Goal: Information Seeking & Learning: Learn about a topic

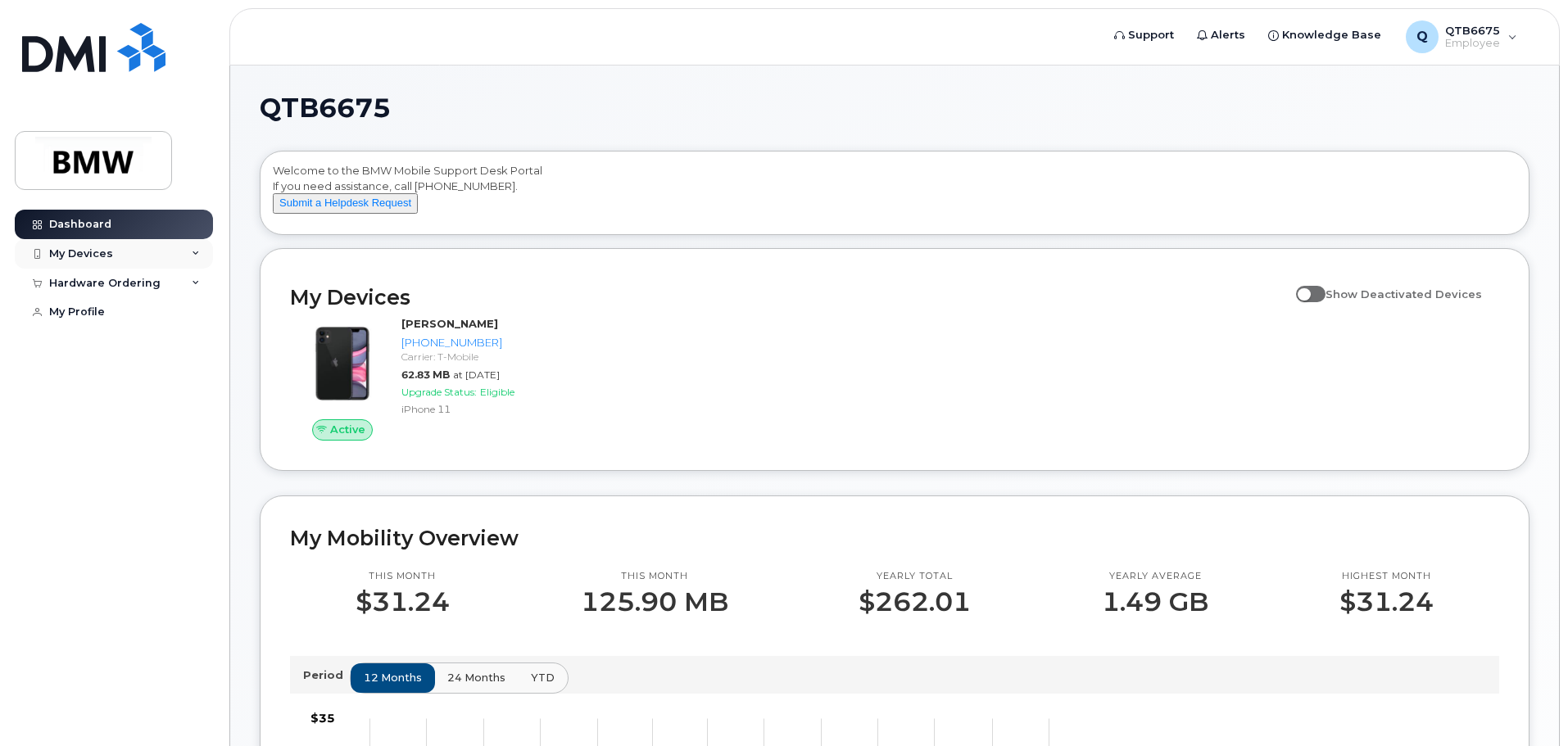
click at [187, 252] on div "My Devices" at bounding box center [113, 254] width 198 height 30
click at [183, 253] on div "My Devices" at bounding box center [113, 254] width 198 height 30
click at [171, 283] on div "Hardware Ordering" at bounding box center [113, 283] width 198 height 30
click at [1484, 34] on span "QTB6675" at bounding box center [1472, 30] width 55 height 13
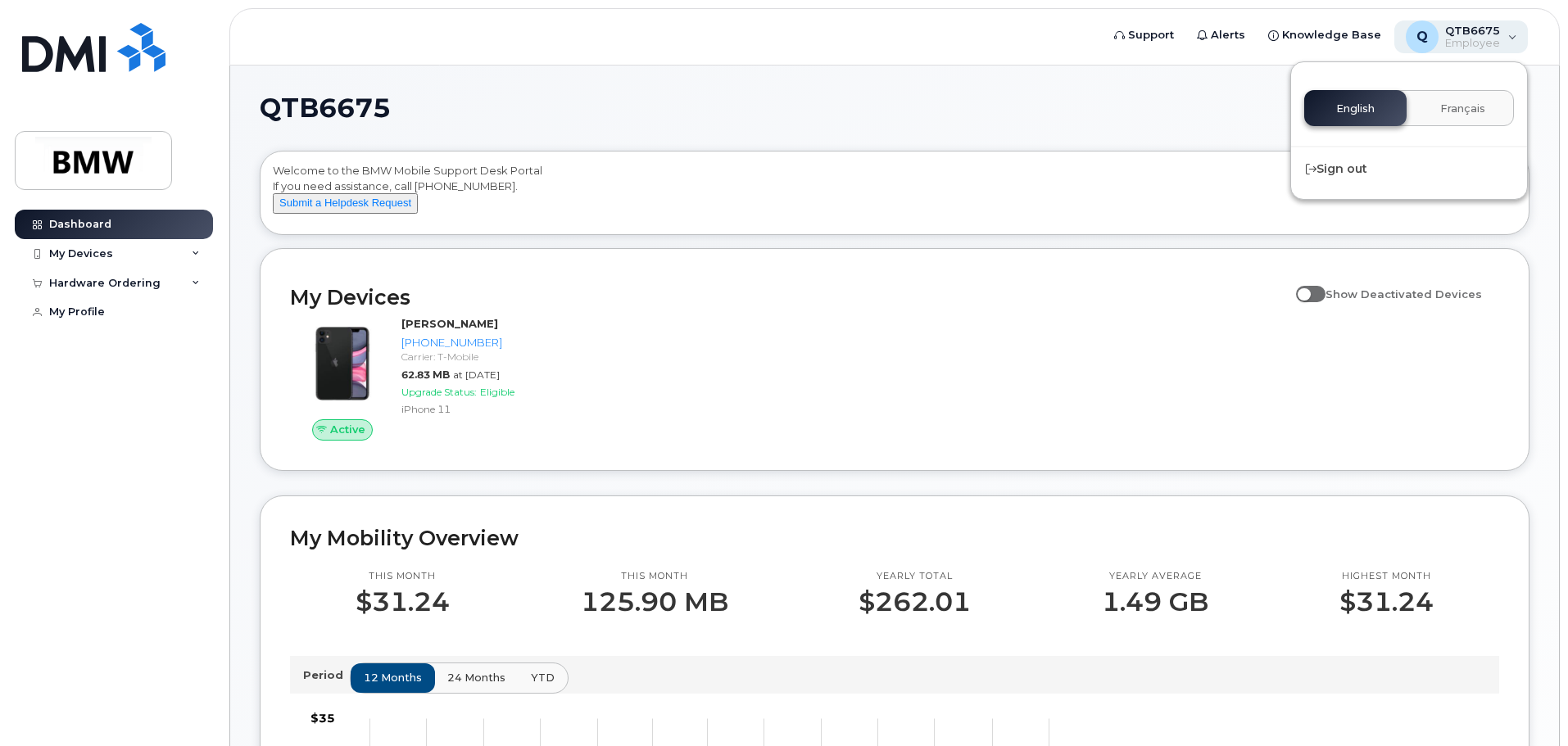
click at [1490, 34] on span "QTB6675" at bounding box center [1472, 30] width 55 height 13
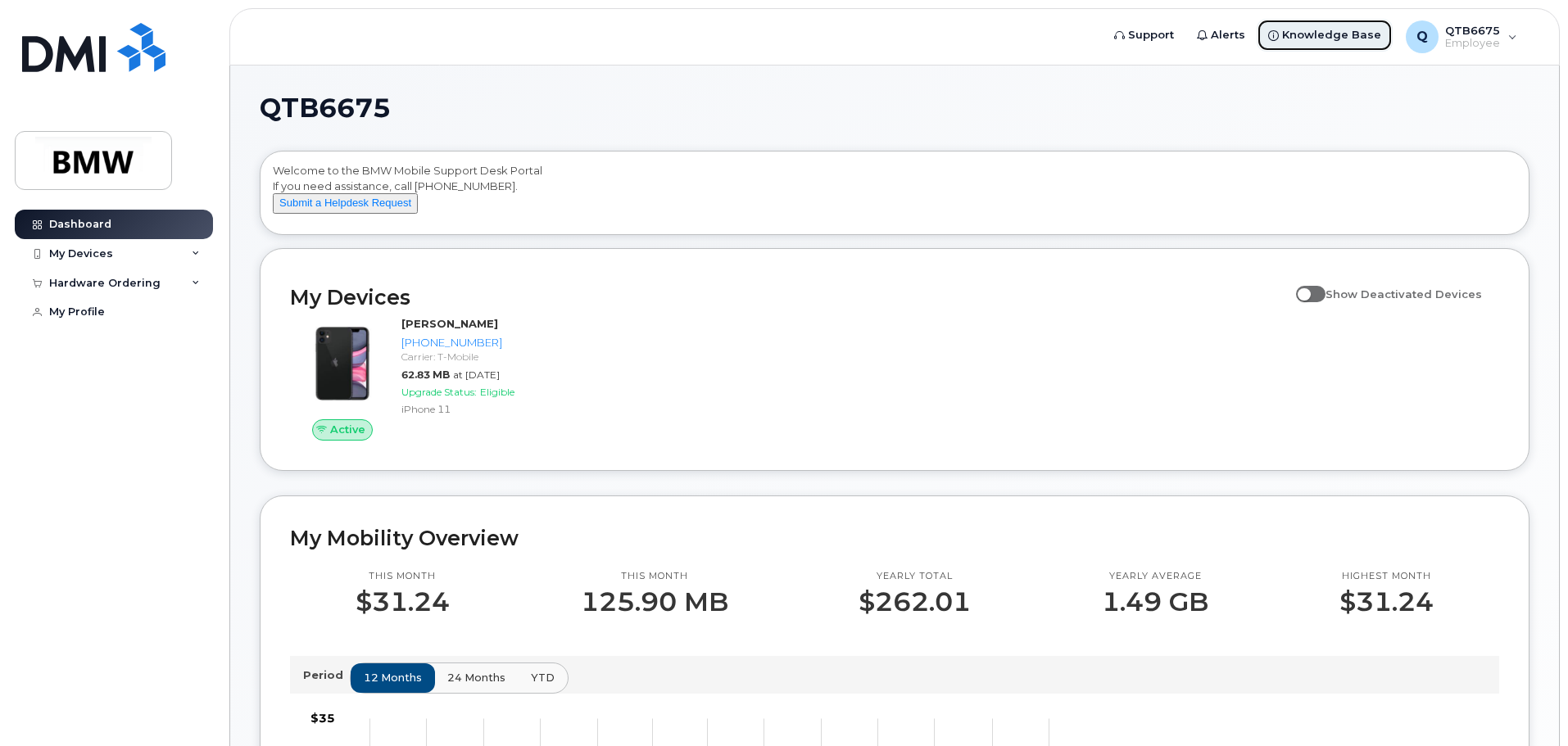
click at [1295, 31] on span "Knowledge Base" at bounding box center [1331, 35] width 99 height 16
